Goal: Communication & Community: Share content

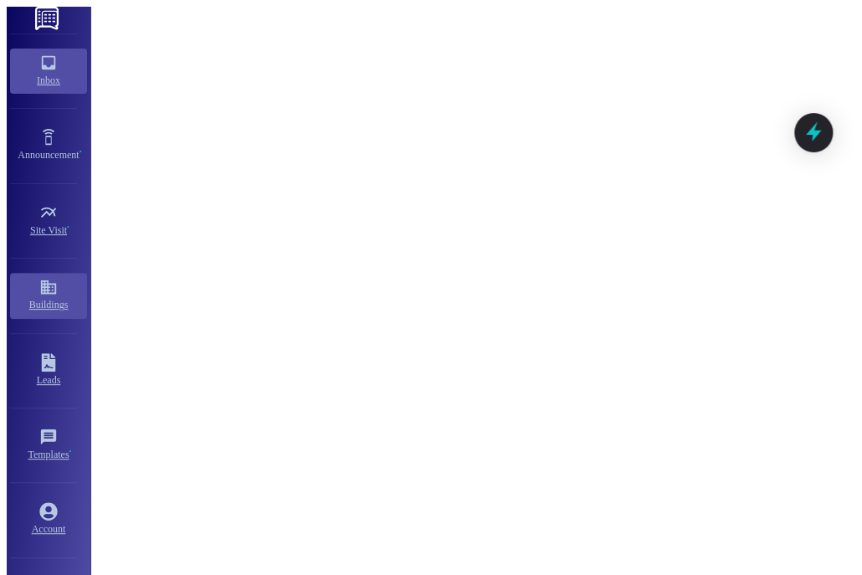
scroll to position [1657, 0]
click at [34, 313] on div "Buildings" at bounding box center [49, 304] width 92 height 17
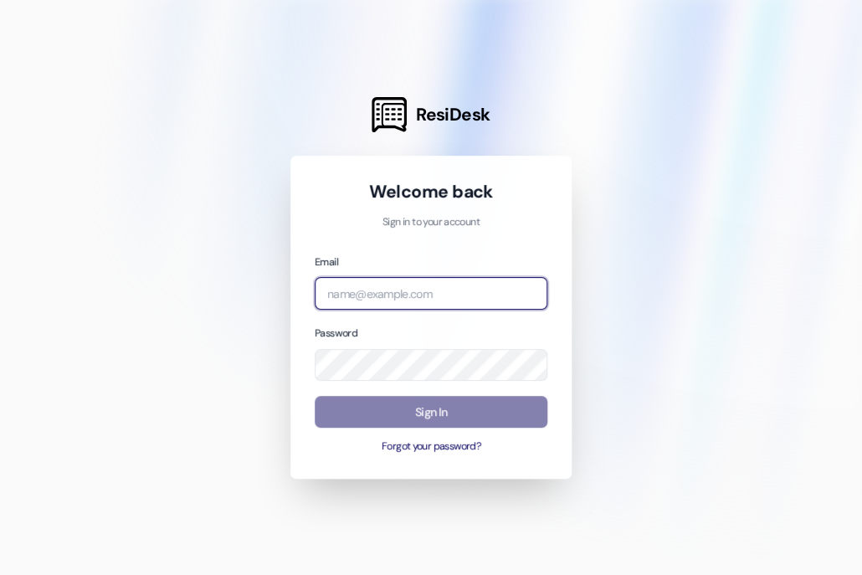
click at [368, 294] on input "email" at bounding box center [431, 293] width 233 height 33
type input "[EMAIL_ADDRESS][DOMAIN_NAME]"
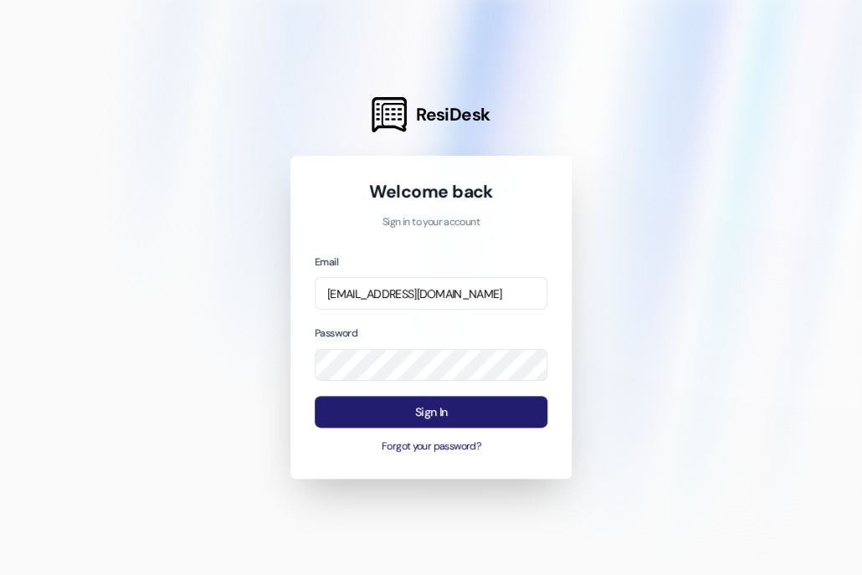
click at [428, 411] on button "Sign In" at bounding box center [431, 412] width 233 height 33
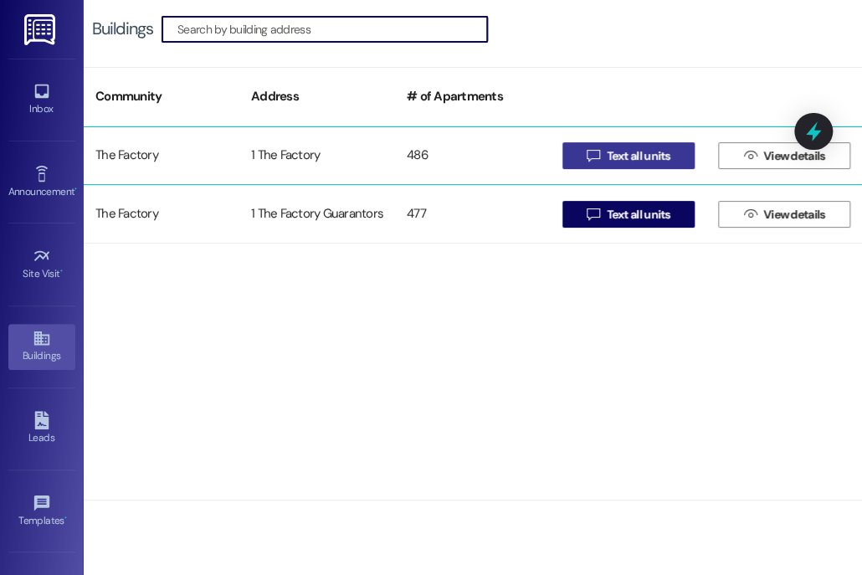
click at [620, 160] on span "Text all units" at bounding box center [639, 156] width 64 height 18
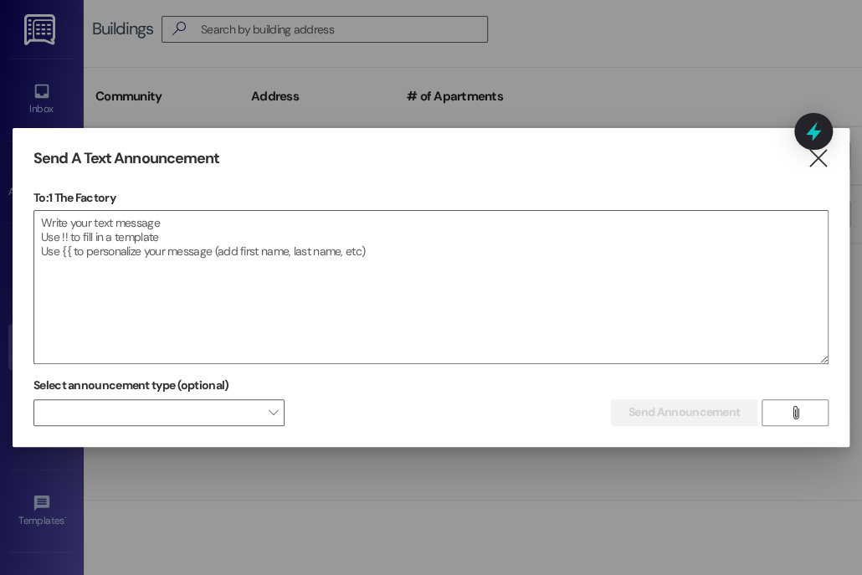
click at [813, 171] on div "Send A Text Announcement  To: 1 The Factory  Drop image file here Select anno…" at bounding box center [431, 287] width 837 height 319
click at [813, 160] on icon "" at bounding box center [817, 159] width 23 height 18
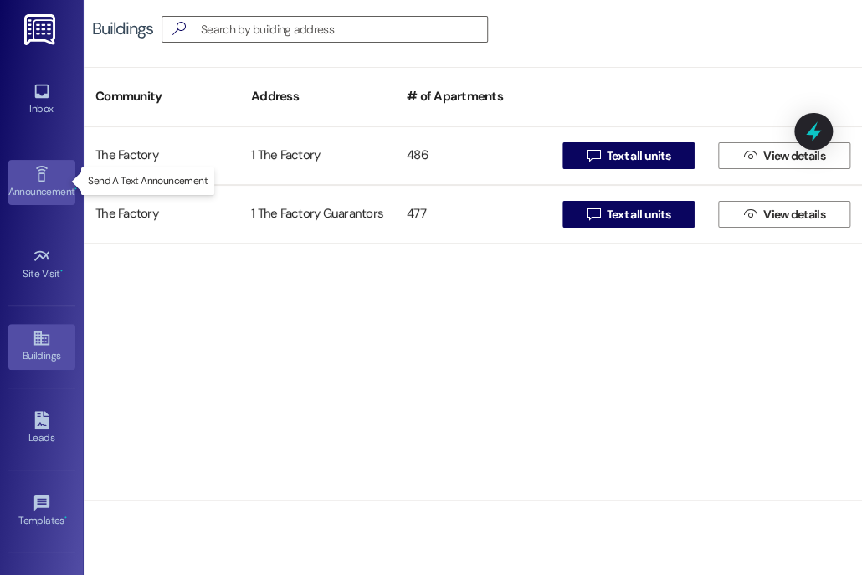
click at [48, 188] on div "Announcement •" at bounding box center [42, 191] width 84 height 17
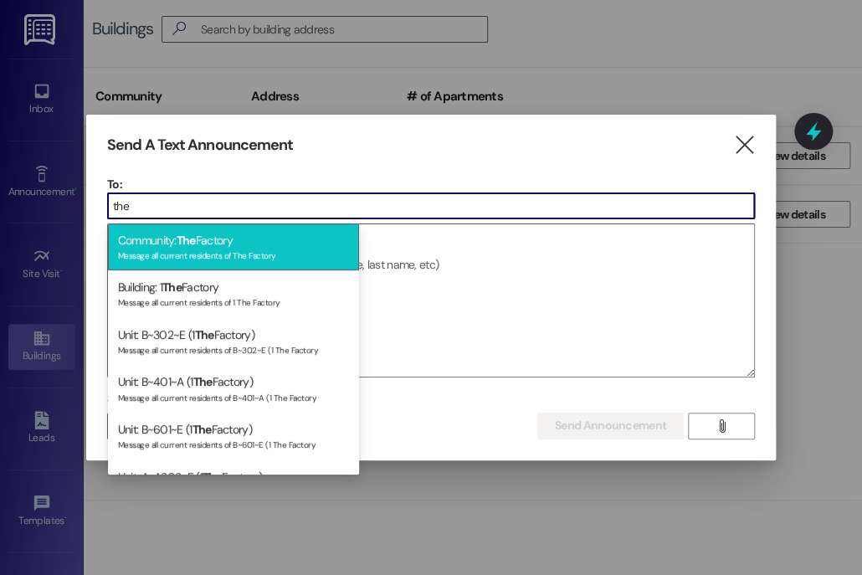
type input "the"
click at [193, 263] on div "Community: The Factory Message all current residents of The Factory" at bounding box center [233, 247] width 251 height 48
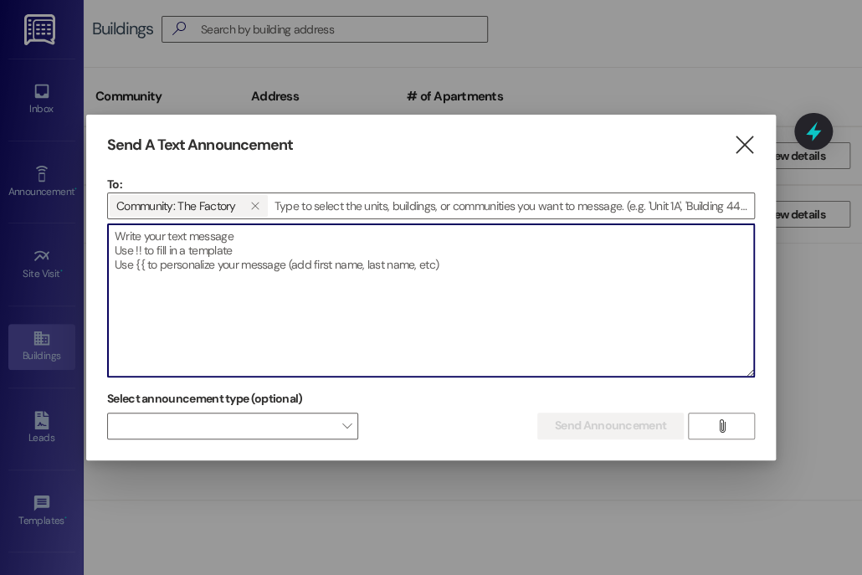
click at [192, 264] on textarea at bounding box center [431, 300] width 646 height 152
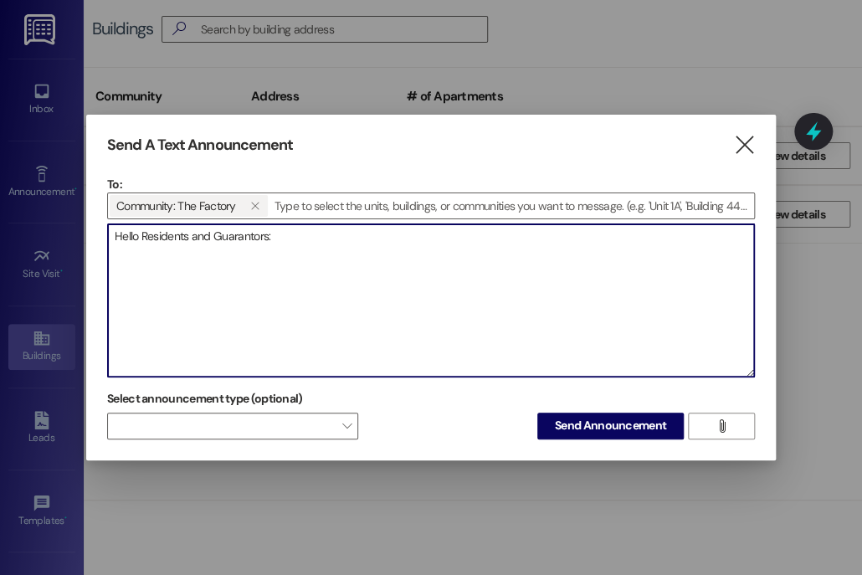
drag, startPoint x: 143, startPoint y: 233, endPoint x: 100, endPoint y: 231, distance: 43.6
click at [100, 231] on div "Send A Text Announcement  To: Community: The Factory   Drop image file here …" at bounding box center [431, 288] width 690 height 346
click at [288, 233] on textarea "Residents and Guarantors:" at bounding box center [431, 300] width 646 height 152
click at [317, 239] on textarea "Residents and Guarantors: All charges are due." at bounding box center [431, 300] width 646 height 152
click at [428, 230] on textarea "Residents and Guarantors: All charges are now due." at bounding box center [431, 300] width 646 height 152
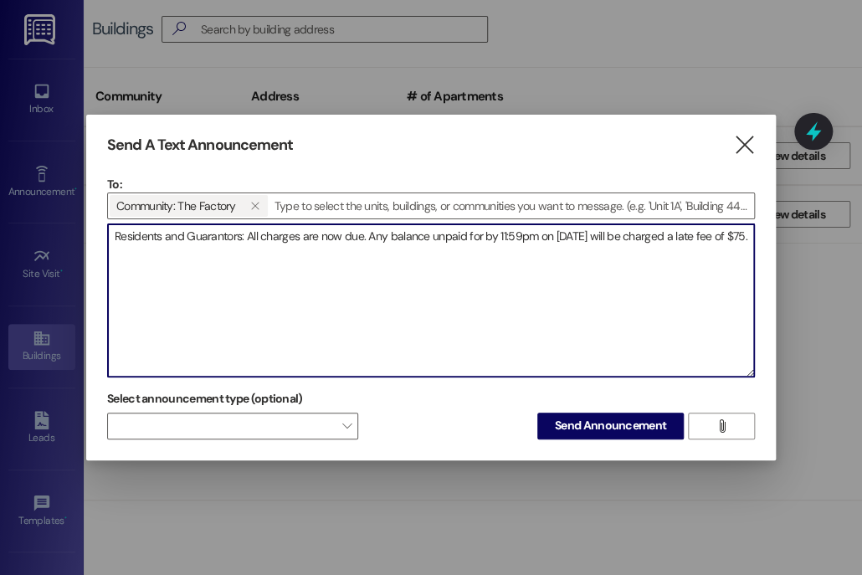
type textarea "Residents and Guarantors: All charges are now due. Any balance unpaid for by 11…"
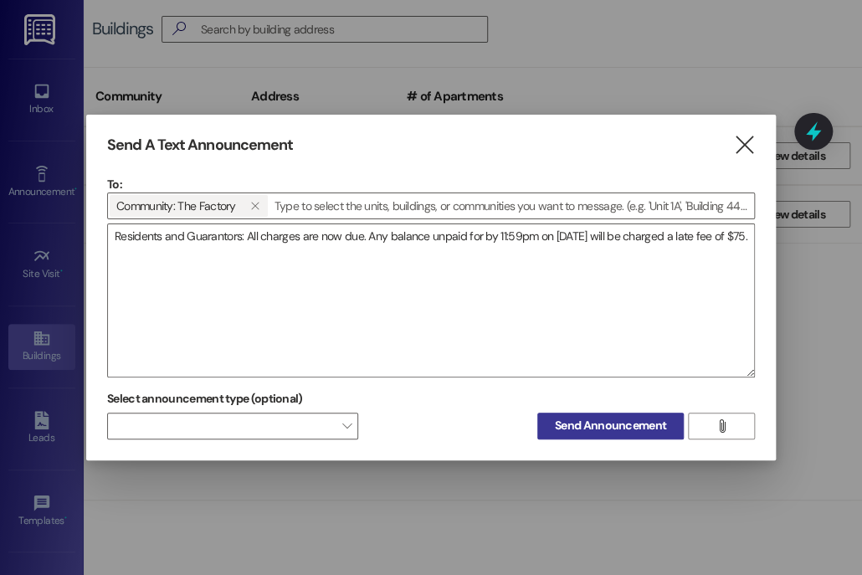
click at [623, 426] on span "Send Announcement" at bounding box center [610, 426] width 111 height 18
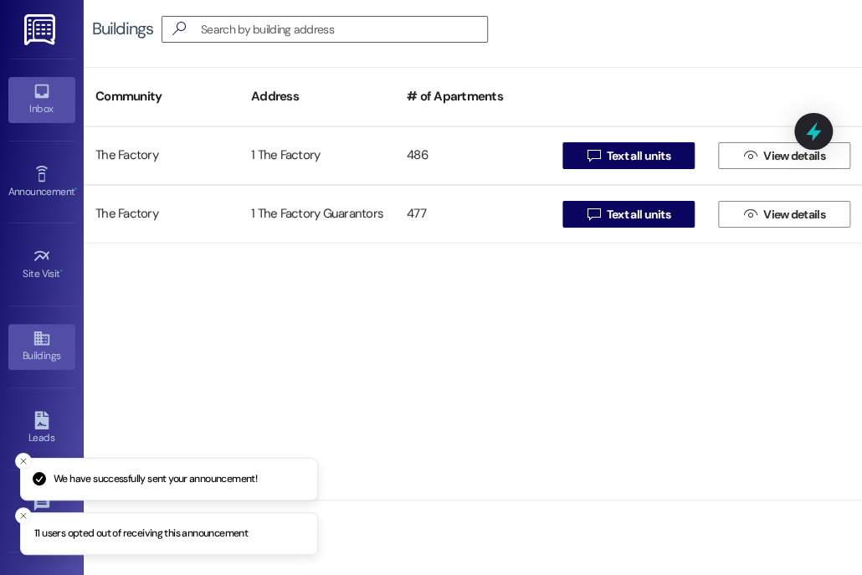
click at [57, 108] on div "Inbox" at bounding box center [42, 108] width 84 height 17
